Goal: Obtain resource: Download file/media

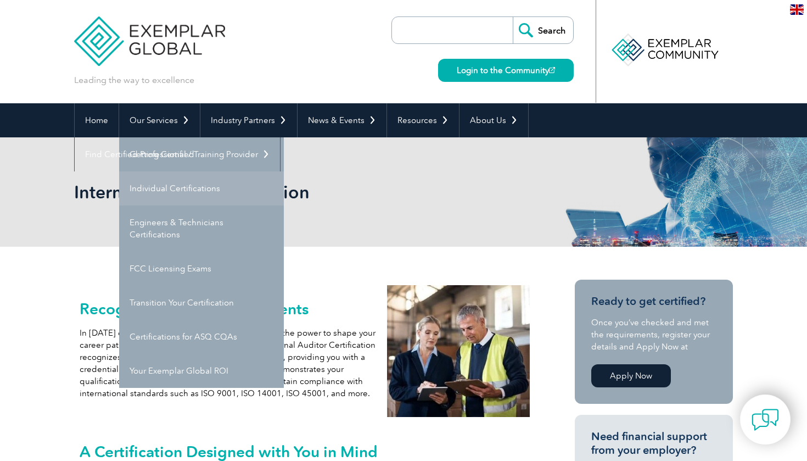
click at [195, 191] on link "Individual Certifications" at bounding box center [201, 188] width 165 height 34
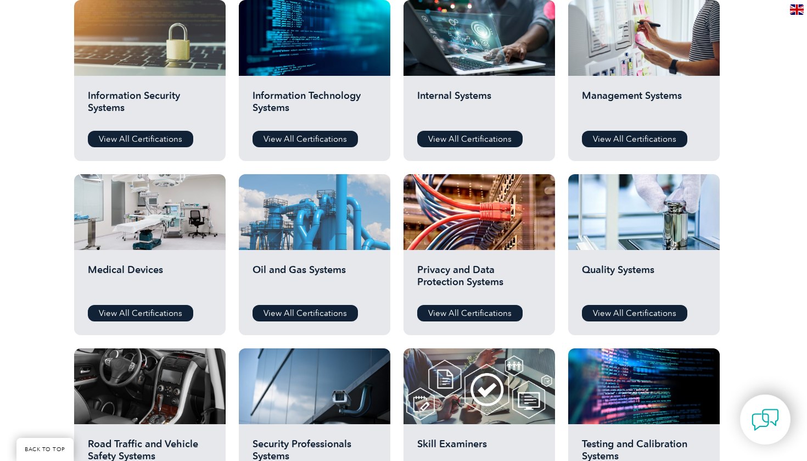
scroll to position [598, 0]
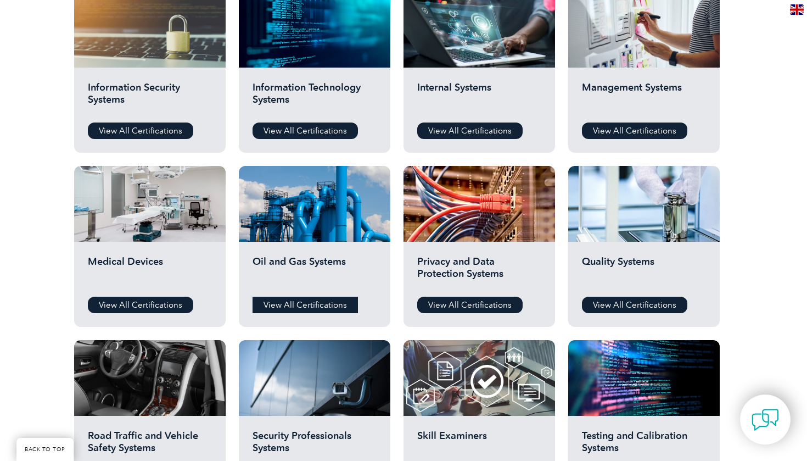
click at [317, 298] on link "View All Certifications" at bounding box center [304, 304] width 105 height 16
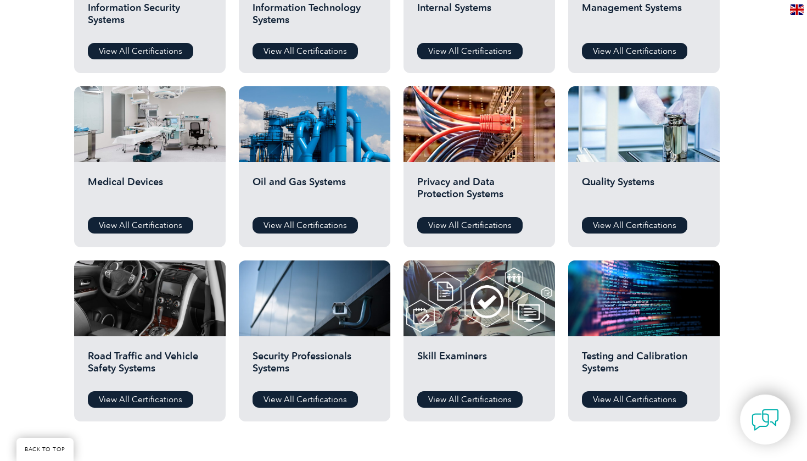
scroll to position [697, 0]
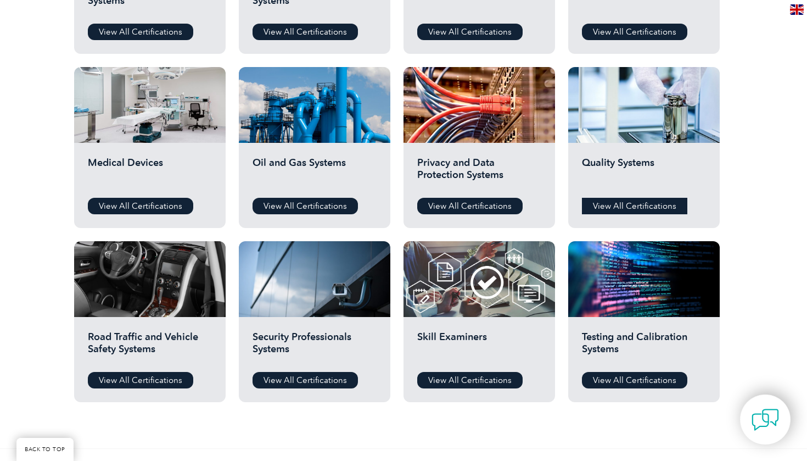
click at [646, 211] on link "View All Certifications" at bounding box center [634, 206] width 105 height 16
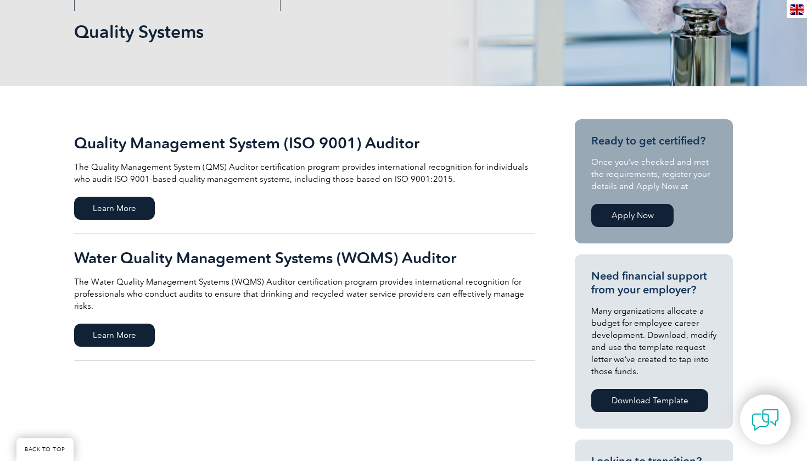
scroll to position [162, 0]
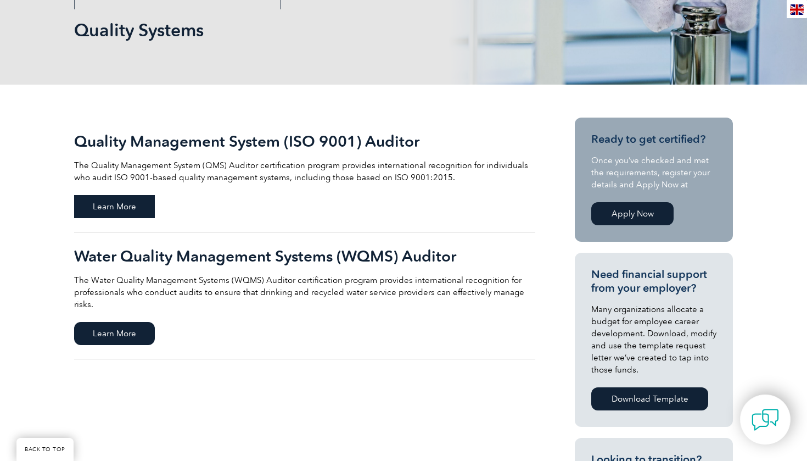
click at [115, 199] on span "Learn More" at bounding box center [114, 206] width 81 height 23
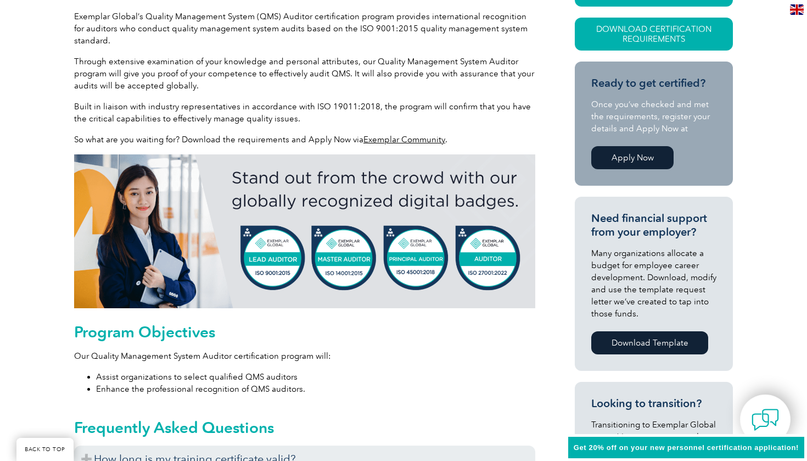
scroll to position [296, 0]
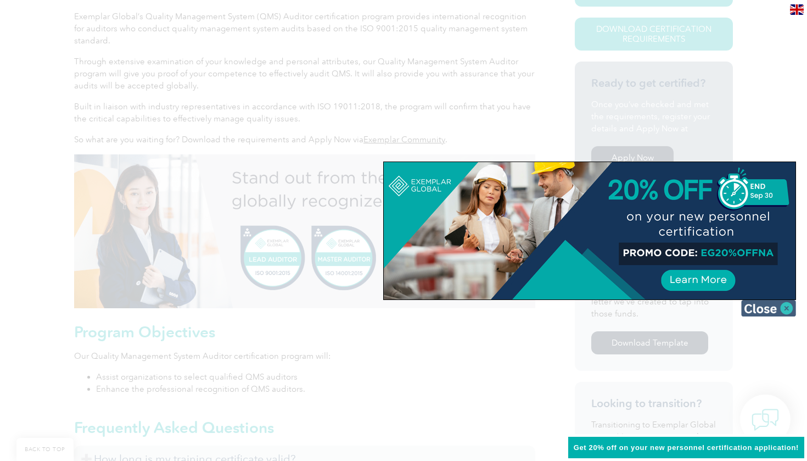
click at [772, 308] on img at bounding box center [768, 308] width 55 height 16
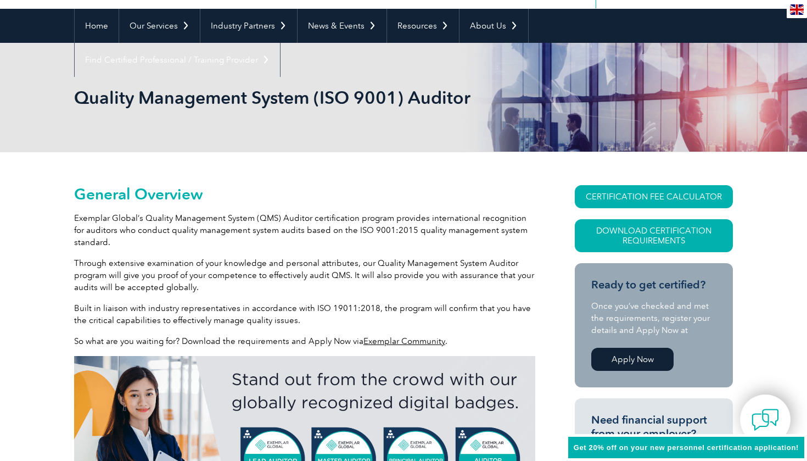
scroll to position [102, 0]
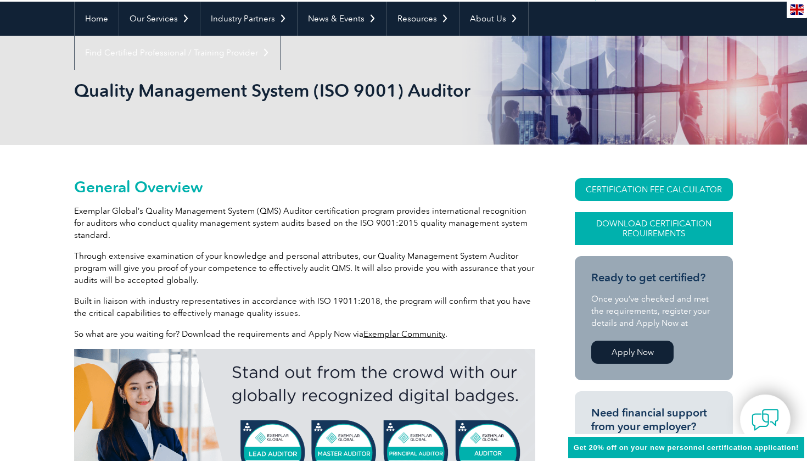
click at [643, 233] on link "Download Certification Requirements" at bounding box center [654, 228] width 158 height 33
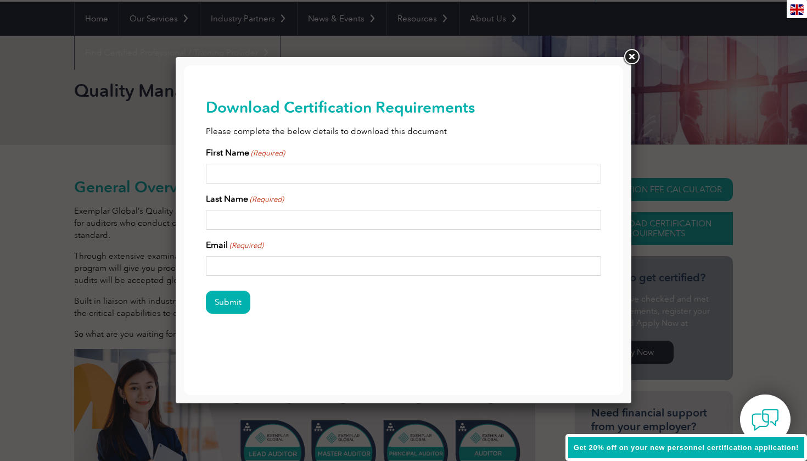
scroll to position [0, 0]
type input "Hi"
type input "HI"
type input "Himanshud01234@gmail.com"
click at [228, 302] on input "Submit" at bounding box center [228, 301] width 44 height 23
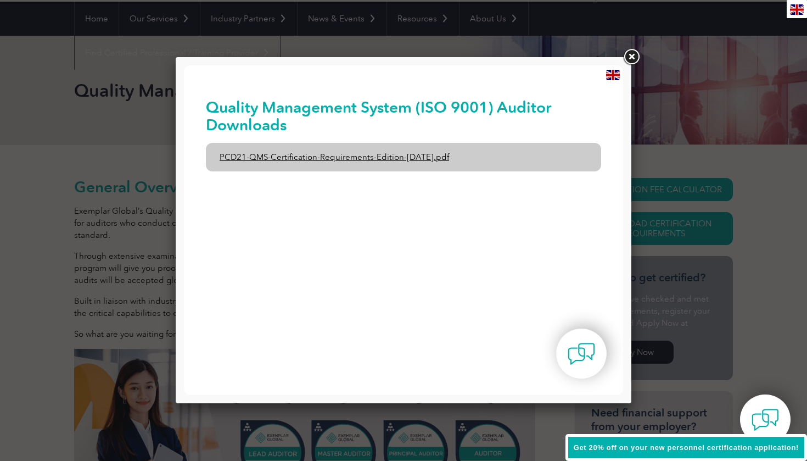
click at [376, 155] on link "PCD21-QMS-Certification-Requirements-Edition-2-April-2022.pdf" at bounding box center [403, 157] width 395 height 29
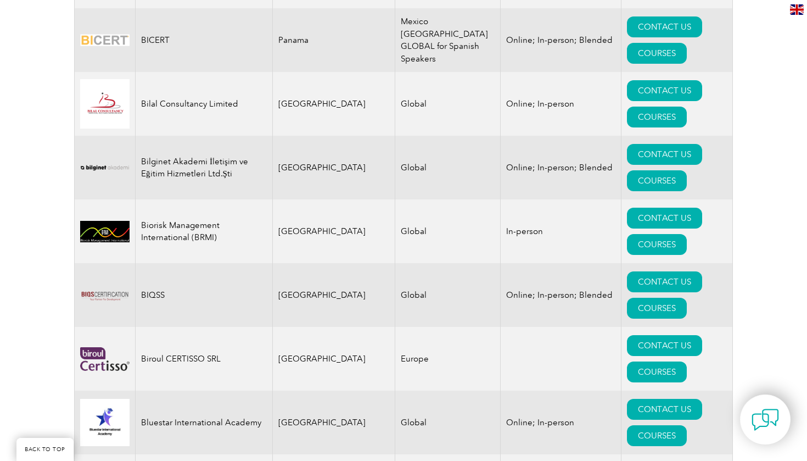
scroll to position [2342, 0]
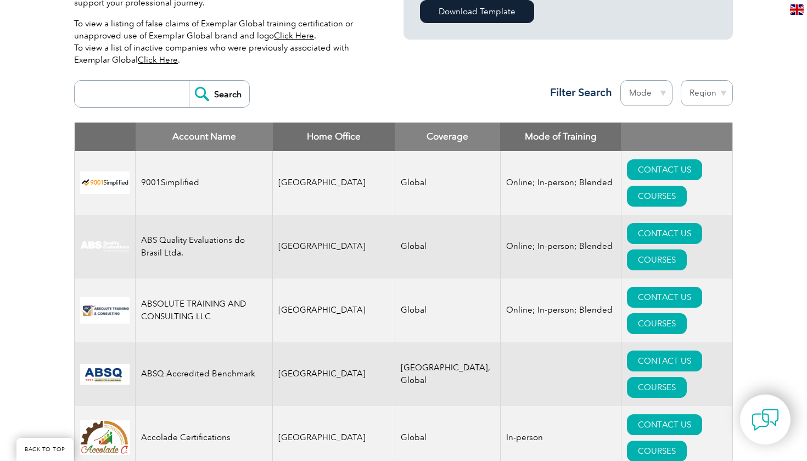
scroll to position [369, 0]
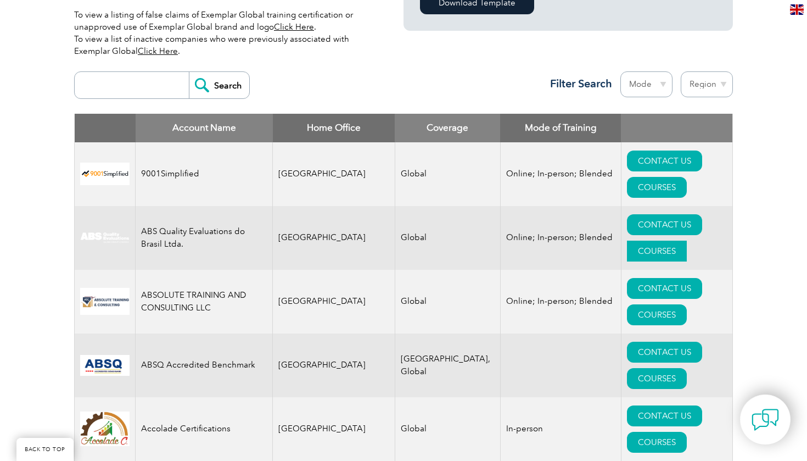
click at [687, 240] on link "COURSES" at bounding box center [657, 250] width 60 height 21
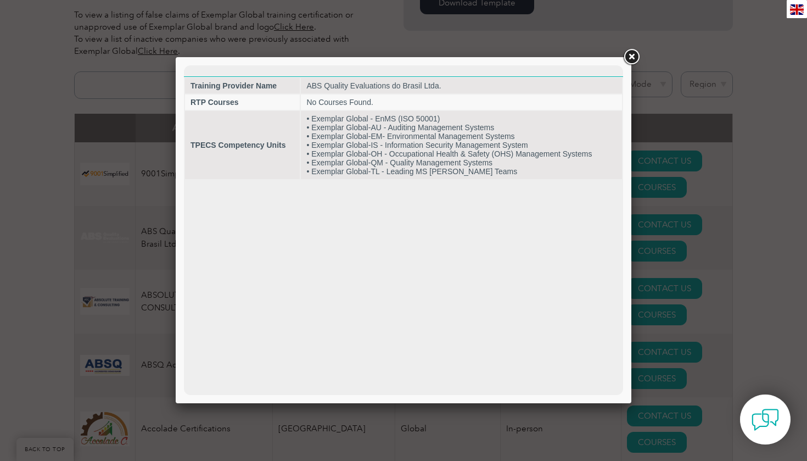
scroll to position [0, 0]
click at [632, 55] on link at bounding box center [631, 57] width 20 height 20
